Goal: Navigation & Orientation: Find specific page/section

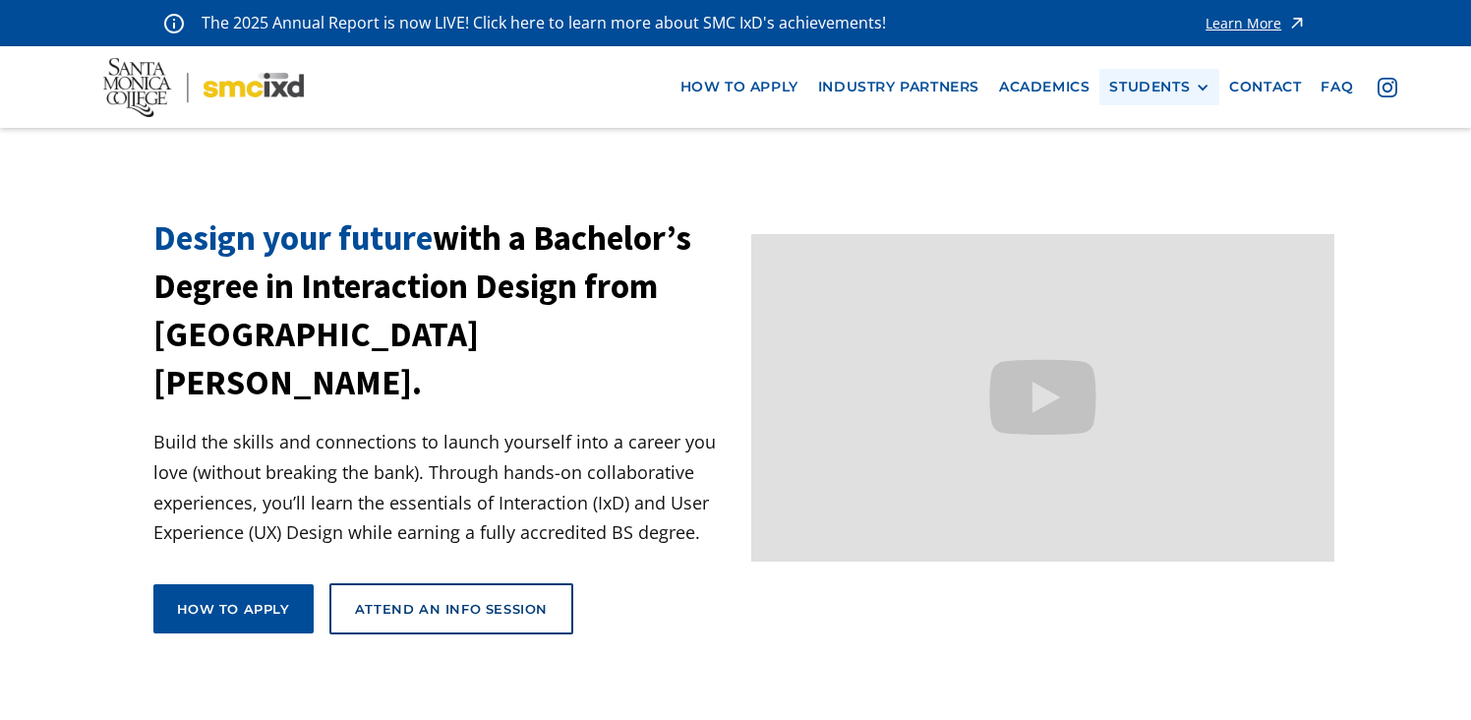
click at [1147, 103] on div "STUDENTS PROspective Students GRAD SHOW 2025 Current Students Alumni" at bounding box center [1159, 87] width 120 height 36
click at [1147, 90] on div "STUDENTS" at bounding box center [1149, 87] width 81 height 17
click at [1152, 156] on link "Current Students" at bounding box center [1197, 160] width 177 height 36
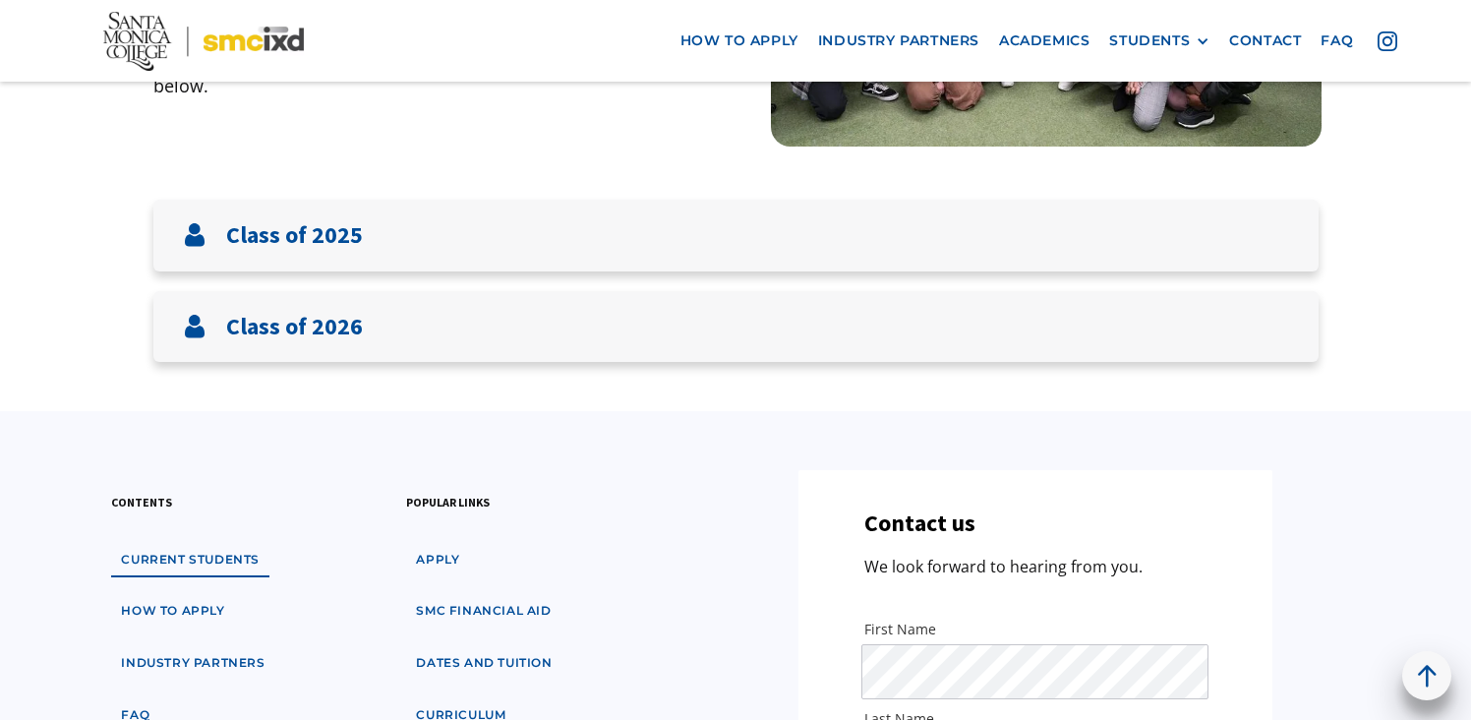
scroll to position [368, 0]
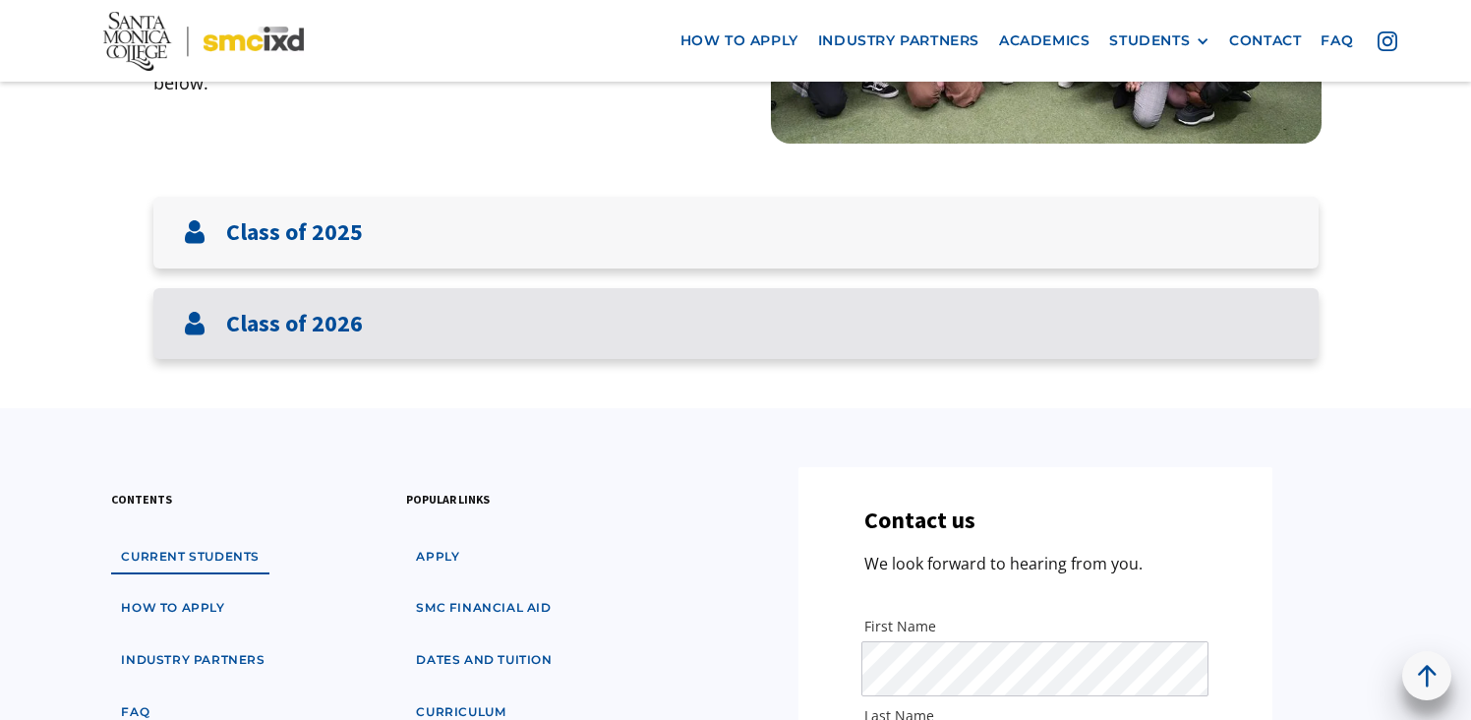
click at [986, 346] on div "Class of 2026" at bounding box center [735, 324] width 1165 height 72
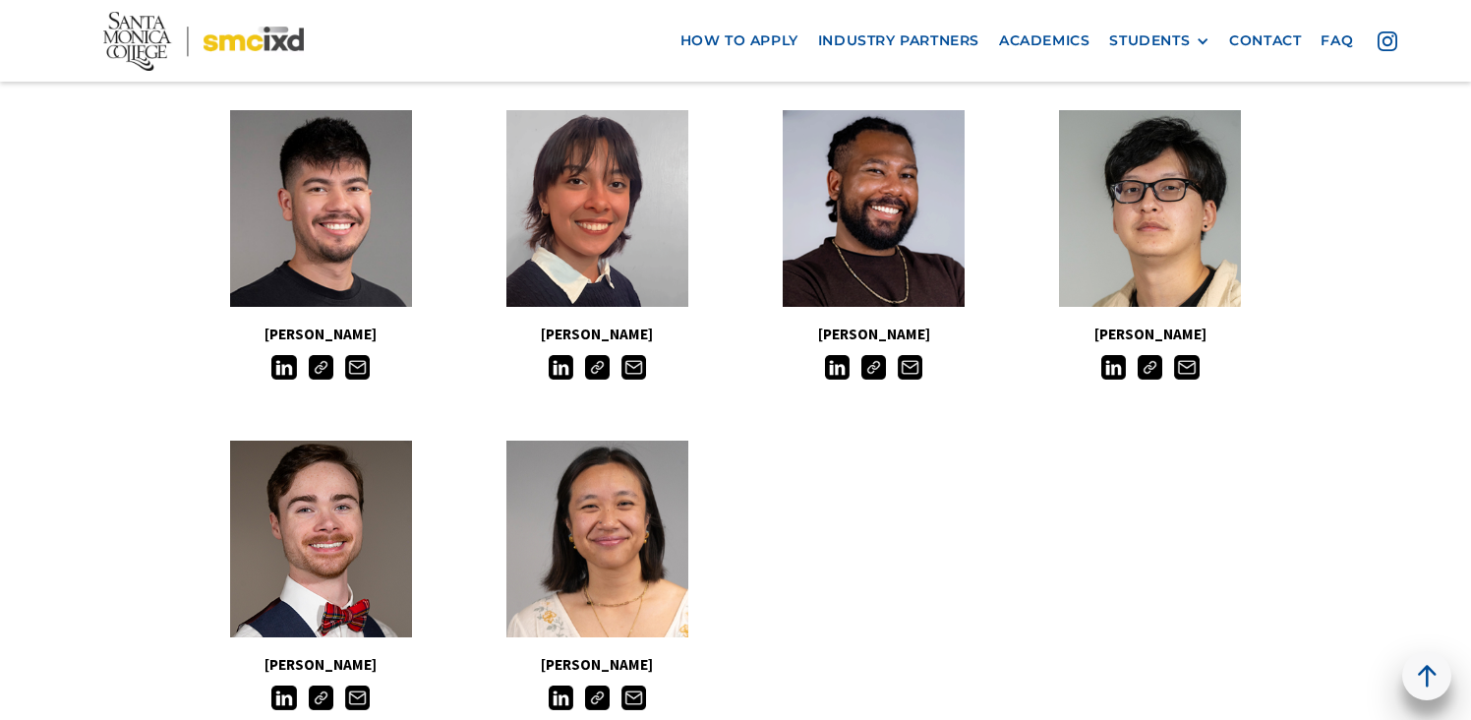
scroll to position [1660, 0]
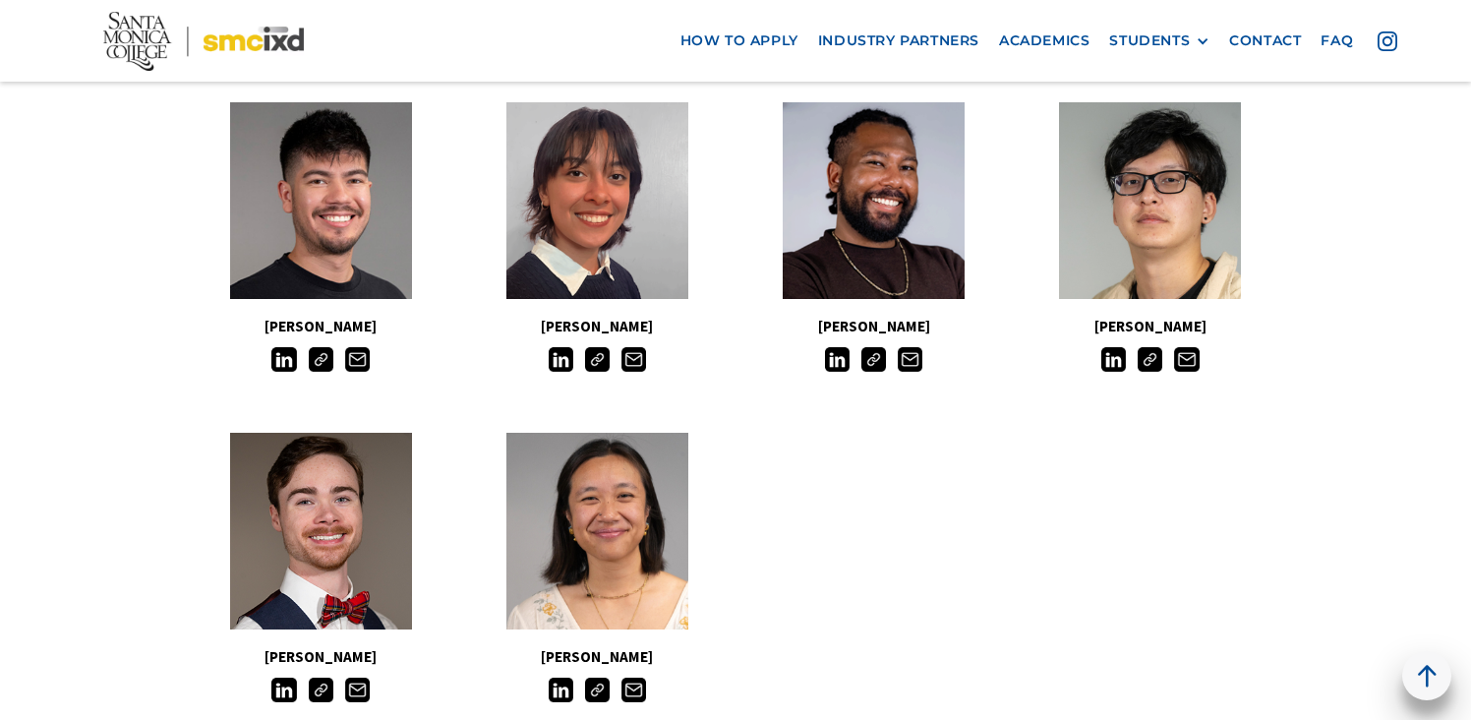
click at [872, 361] on img at bounding box center [873, 359] width 25 height 25
